Goal: Information Seeking & Learning: Check status

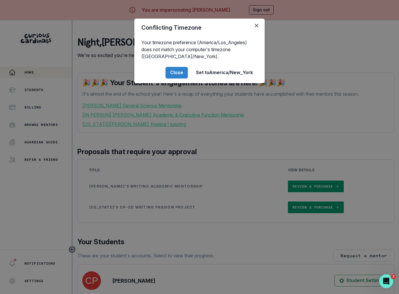
click at [142, 194] on div "Conflicting Timezone Your timezone preference (America/Los_Angeles) does not ma…" at bounding box center [199, 147] width 399 height 294
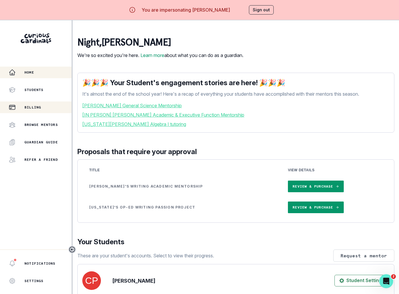
click at [47, 111] on div "Billing" at bounding box center [40, 107] width 63 height 7
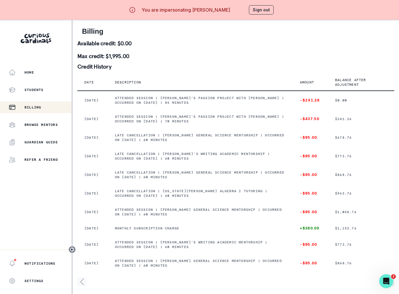
click at [116, 45] on p "Available credit: $0.00" at bounding box center [235, 43] width 317 height 6
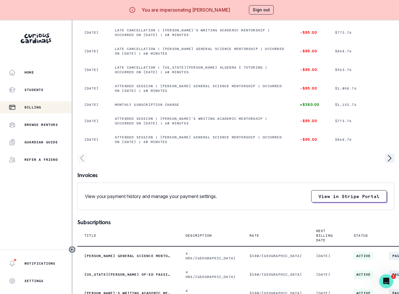
scroll to position [144, 0]
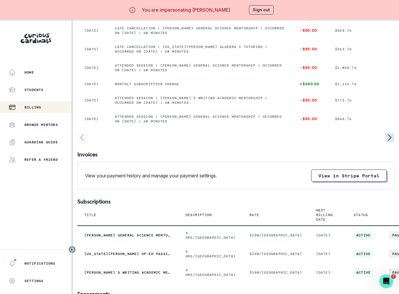
click at [389, 141] on icon "page right" at bounding box center [390, 138] width 3 height 6
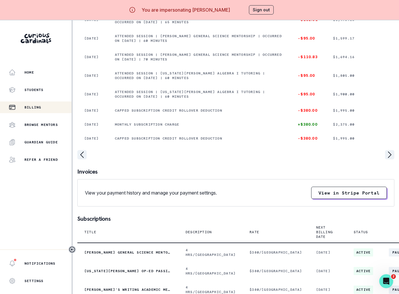
scroll to position [118, 0]
click at [391, 159] on icon "page right" at bounding box center [389, 154] width 9 height 9
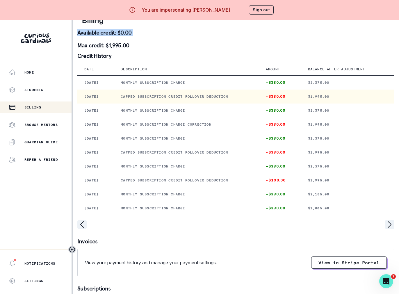
scroll to position [0, 0]
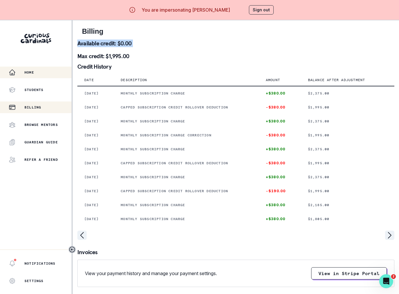
click at [50, 69] on div "Home" at bounding box center [40, 72] width 63 height 7
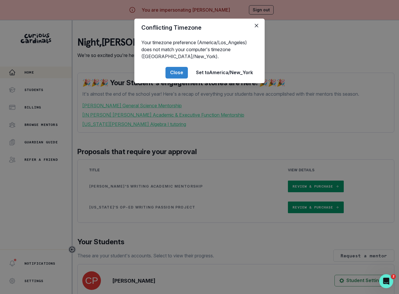
click at [165, 154] on div "Conflicting Timezone Your timezone preference (America/Los_Angeles) does not ma…" at bounding box center [199, 147] width 399 height 294
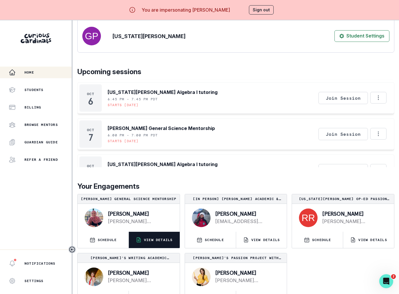
scroll to position [20, 0]
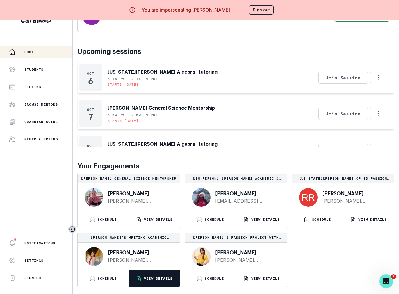
click at [158, 279] on p "VIEW DETAILS" at bounding box center [158, 279] width 29 height 5
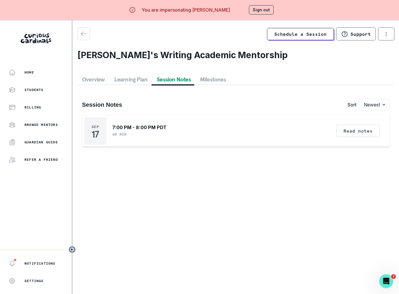
click at [174, 77] on button "Session Notes" at bounding box center [173, 79] width 43 height 10
click at [378, 128] on button "Read notes" at bounding box center [359, 131] width 44 height 12
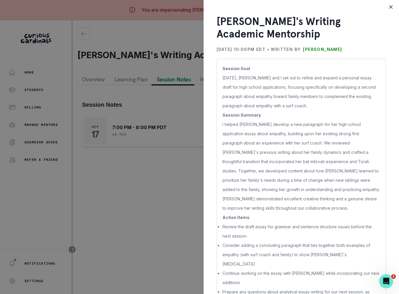
scroll to position [13, 0]
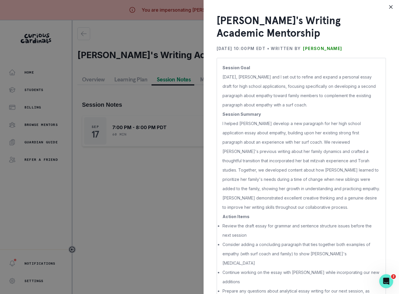
click at [117, 211] on div "[PERSON_NAME]'s Writing Academic Mentorship [DATE] 10:00PM EDT • Written by [PE…" at bounding box center [199, 147] width 399 height 294
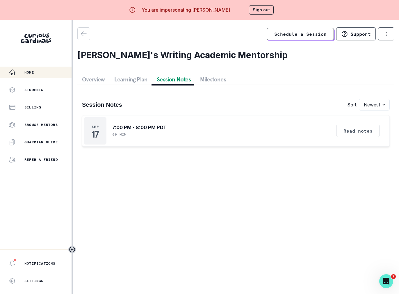
click at [39, 75] on div "Home" at bounding box center [40, 72] width 63 height 7
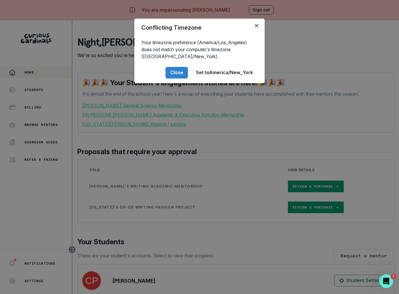
click at [126, 152] on div "Conflicting Timezone Your timezone preference (America/Los_Angeles) does not ma…" at bounding box center [199, 147] width 399 height 294
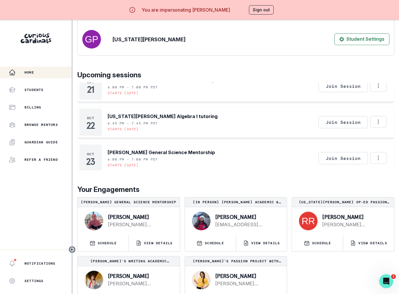
scroll to position [281, 0]
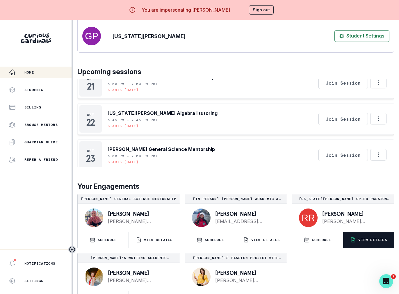
click at [364, 242] on p "VIEW DETAILS" at bounding box center [373, 240] width 29 height 5
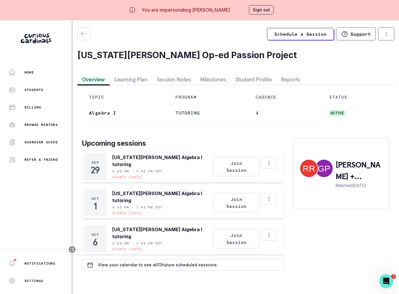
click at [176, 78] on button "Session Notes" at bounding box center [173, 79] width 43 height 10
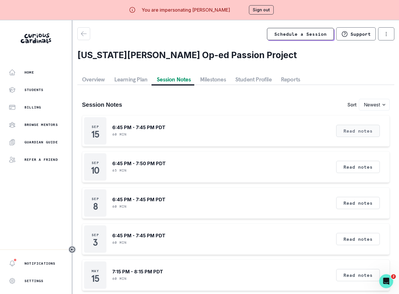
click at [361, 133] on button "Read notes" at bounding box center [359, 131] width 44 height 12
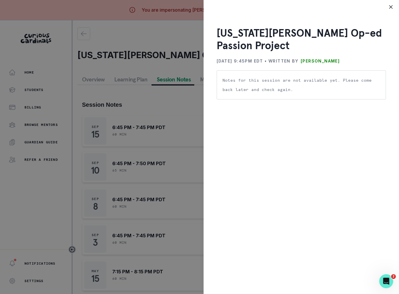
click at [174, 169] on div "[US_STATE][PERSON_NAME] Op-ed Passion Project [DATE] 9:45PM EDT • Written by [P…" at bounding box center [199, 147] width 399 height 294
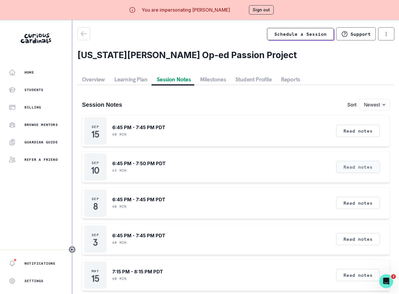
click at [346, 167] on button "Read notes" at bounding box center [359, 167] width 44 height 12
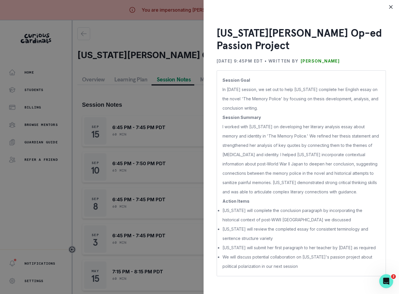
click at [123, 224] on div "[US_STATE][PERSON_NAME] Op-ed Passion Project [DATE] 9:45PM EDT • Written by [P…" at bounding box center [199, 147] width 399 height 294
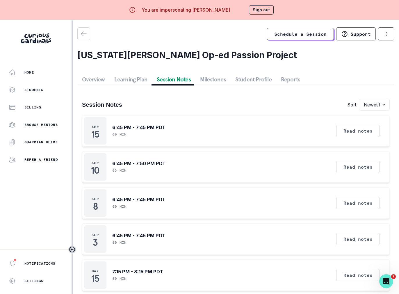
click at [350, 212] on div "Read notes" at bounding box center [359, 203] width 48 height 27
click at [349, 205] on button "Read notes" at bounding box center [359, 203] width 44 height 12
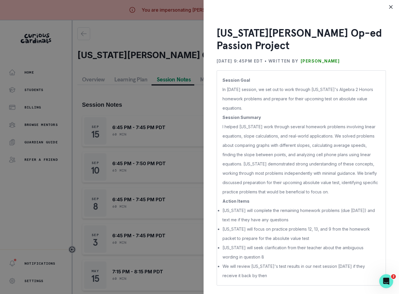
click at [98, 241] on div "[US_STATE][PERSON_NAME] Op-ed Passion Project [DATE] 9:45PM EDT • Written by [P…" at bounding box center [199, 147] width 399 height 294
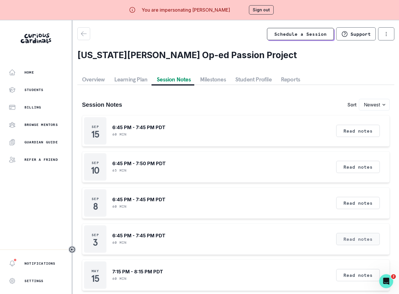
click at [347, 239] on button "Read notes" at bounding box center [359, 239] width 44 height 12
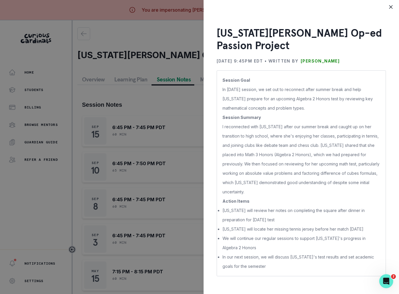
click at [112, 125] on div "[US_STATE][PERSON_NAME] Op-ed Passion Project [DATE] 9:45PM EDT • Written by [P…" at bounding box center [199, 147] width 399 height 294
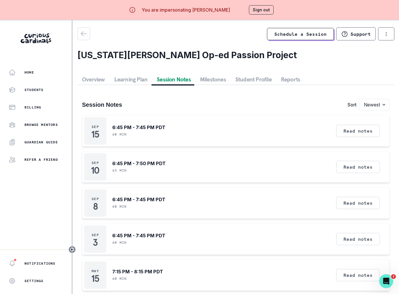
click at [261, 7] on button "Sign out" at bounding box center [261, 9] width 25 height 9
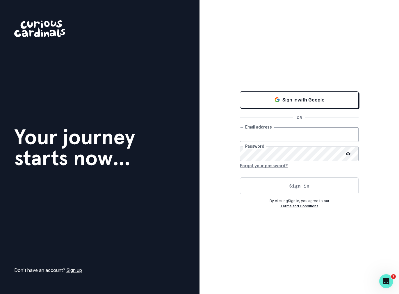
type input "[PERSON_NAME][EMAIL_ADDRESS][DOMAIN_NAME]"
click at [258, 187] on button "Sign in" at bounding box center [299, 186] width 119 height 17
